Goal: Information Seeking & Learning: Understand process/instructions

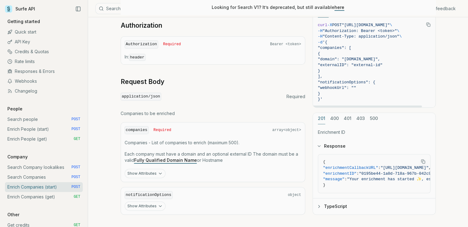
scroll to position [241, 0]
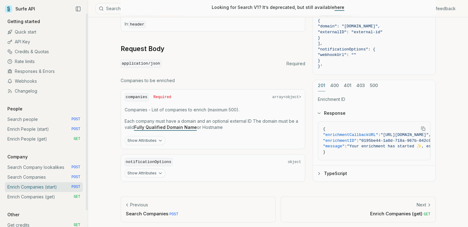
click at [56, 197] on link "Enrich Companies (get) GET" at bounding box center [44, 197] width 78 height 10
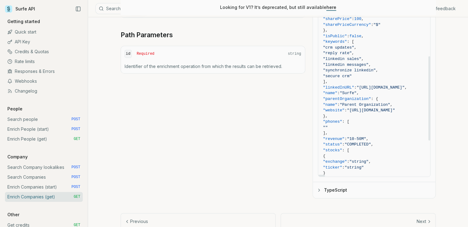
scroll to position [127, 0]
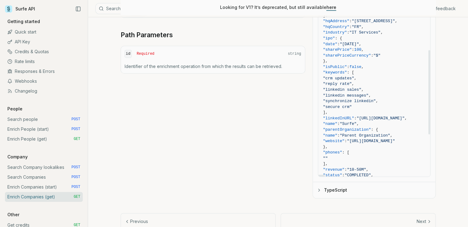
drag, startPoint x: 347, startPoint y: 154, endPoint x: 335, endPoint y: 141, distance: 17.9
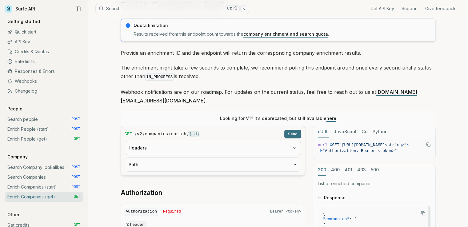
scroll to position [31, 0]
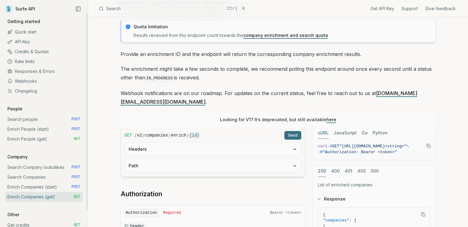
click at [48, 189] on link "Enrich Companies (start) POST" at bounding box center [44, 187] width 78 height 10
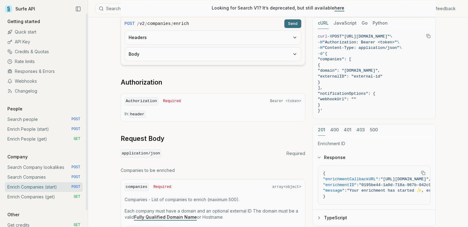
scroll to position [154, 0]
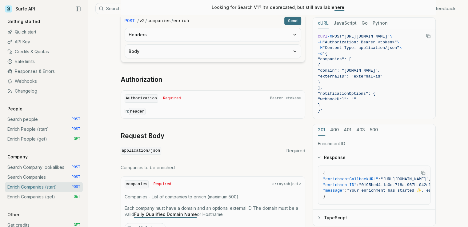
click at [197, 52] on button "Body" at bounding box center [213, 52] width 176 height 14
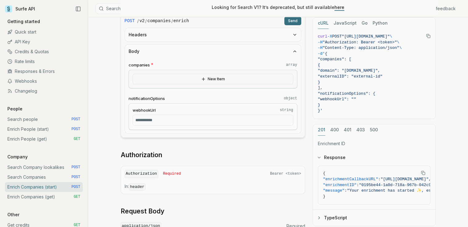
click at [246, 76] on button "New Item" at bounding box center [213, 79] width 161 height 10
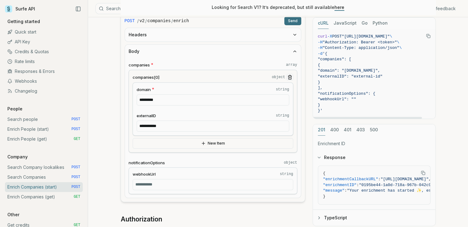
click at [370, 85] on span "]," at bounding box center [374, 88] width 113 height 6
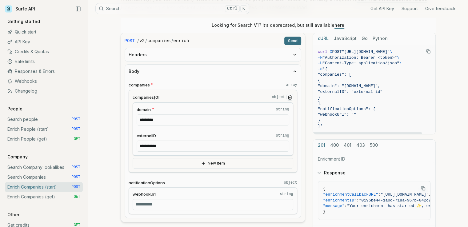
scroll to position [134, 0]
